Goal: Information Seeking & Learning: Learn about a topic

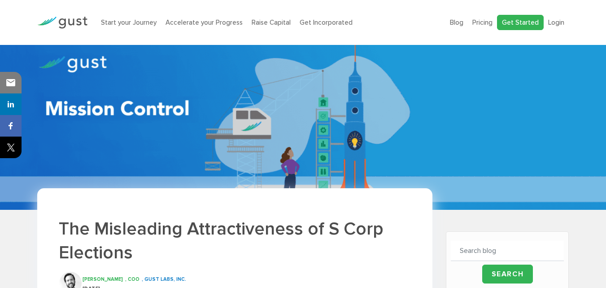
click at [516, 22] on link "Get Started" at bounding box center [520, 23] width 47 height 16
click at [489, 21] on link "Pricing" at bounding box center [482, 22] width 20 height 8
click at [560, 22] on link "Login" at bounding box center [556, 22] width 16 height 8
click at [485, 22] on link "Pricing" at bounding box center [482, 22] width 20 height 8
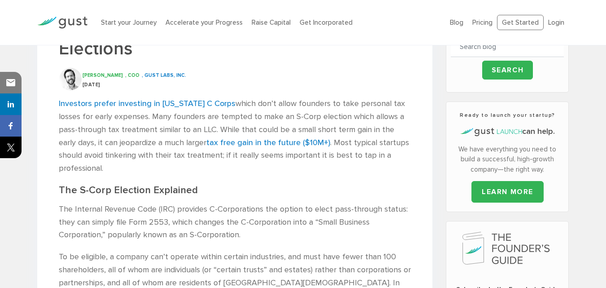
scroll to position [45, 0]
